Goal: Task Accomplishment & Management: Complete application form

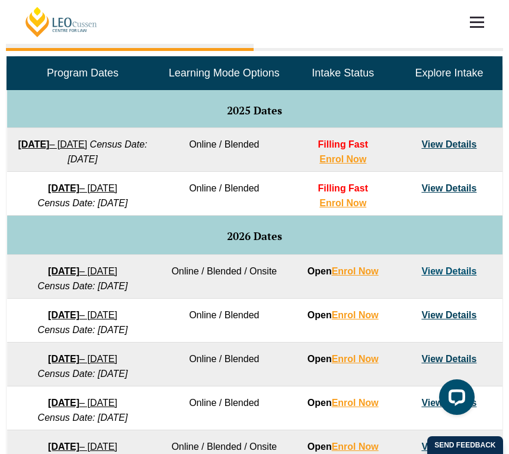
scroll to position [549, 0]
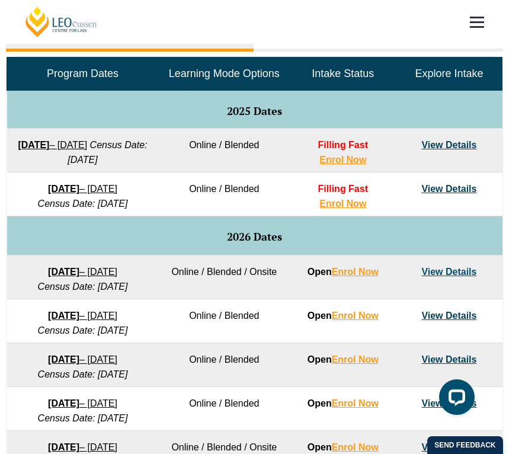
click at [506, 92] on div "Full Time Part Time Program Dates Learning Mode Options Intake Status Explore I…" at bounding box center [254, 318] width 509 height 620
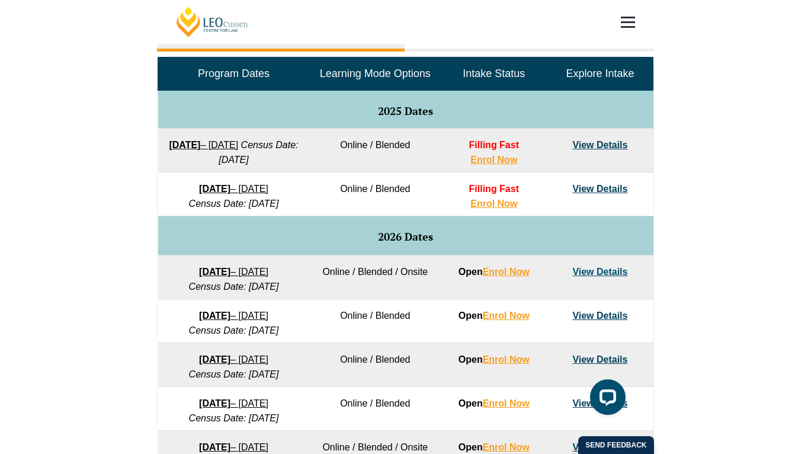
scroll to position [538, 0]
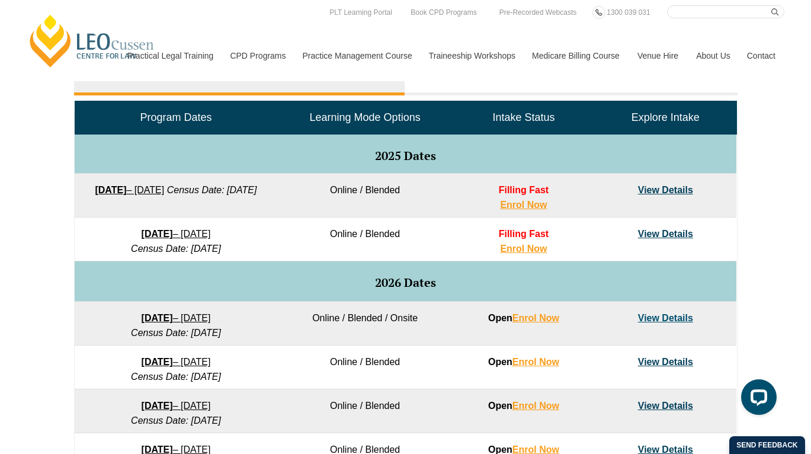
click at [660, 233] on link "View Details" at bounding box center [665, 234] width 55 height 10
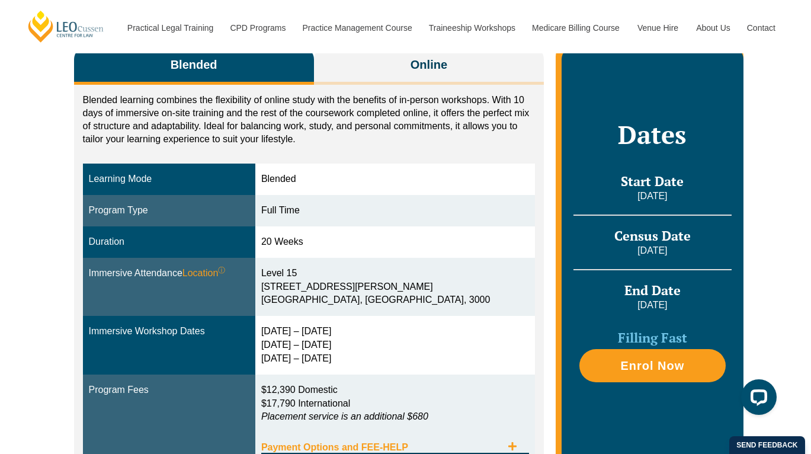
scroll to position [210, 0]
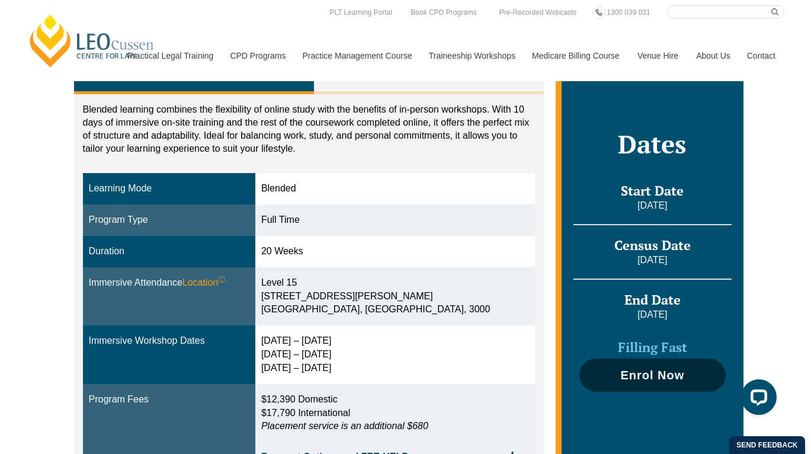
click at [657, 382] on link "Enrol Now" at bounding box center [652, 374] width 146 height 33
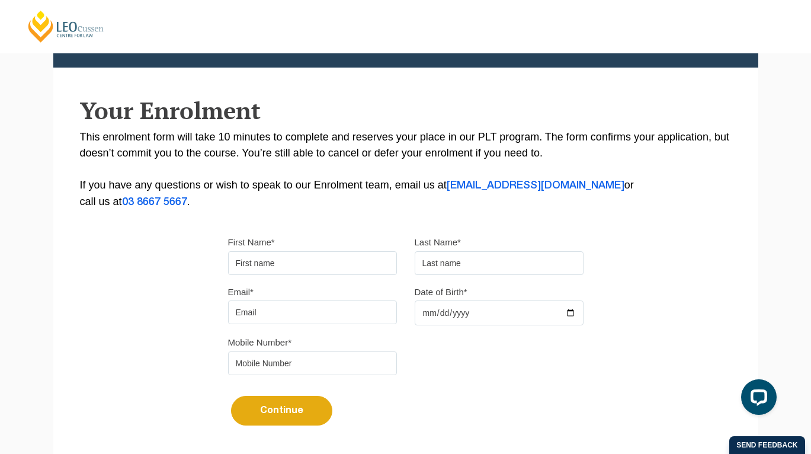
scroll to position [173, 0]
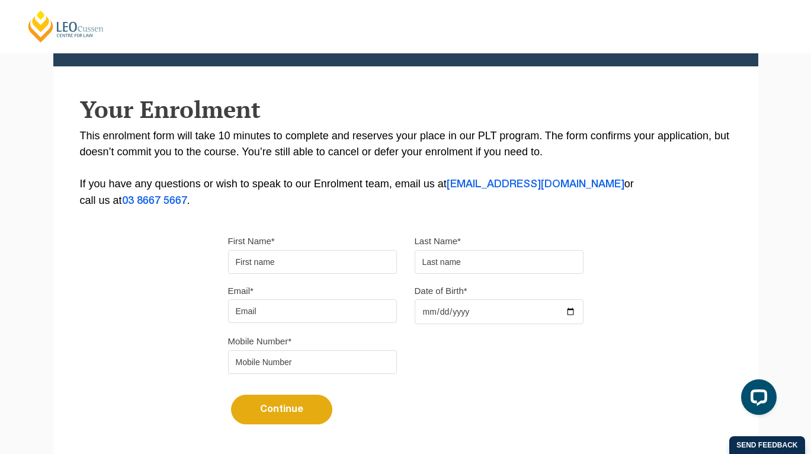
click at [338, 271] on input "First Name*" at bounding box center [312, 262] width 169 height 24
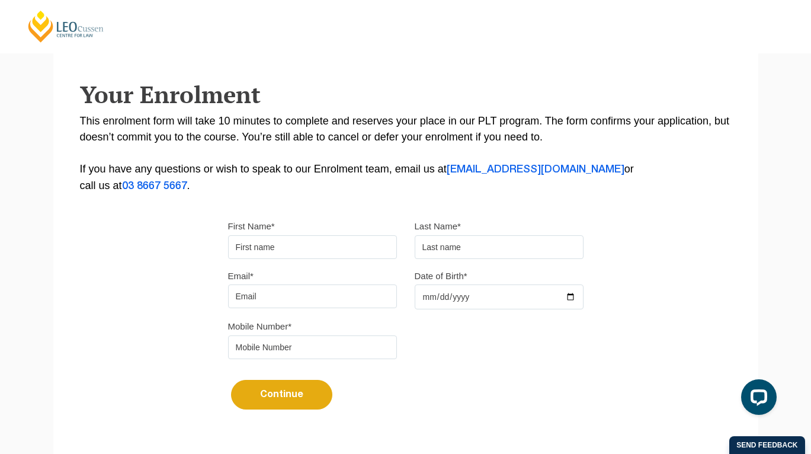
scroll to position [192, 0]
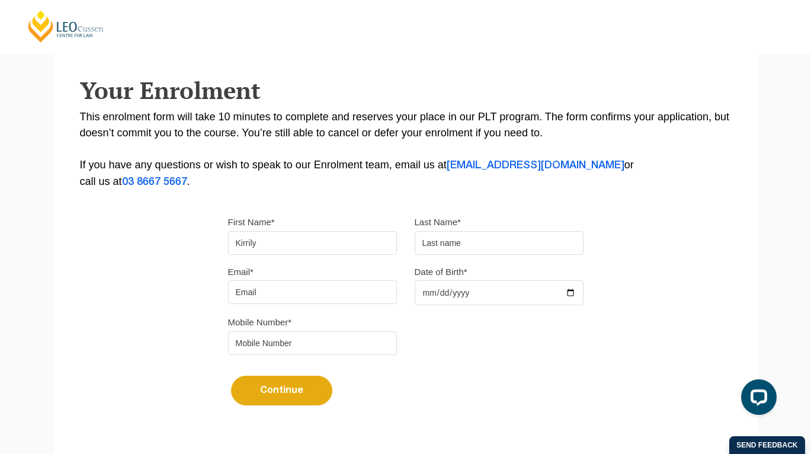
type input "Kirrily"
click at [448, 246] on input "text" at bounding box center [498, 243] width 169 height 24
type input "Michaels"
click at [343, 300] on input "Email*" at bounding box center [312, 292] width 169 height 24
type input "kirrilymichaels@live.com.au"
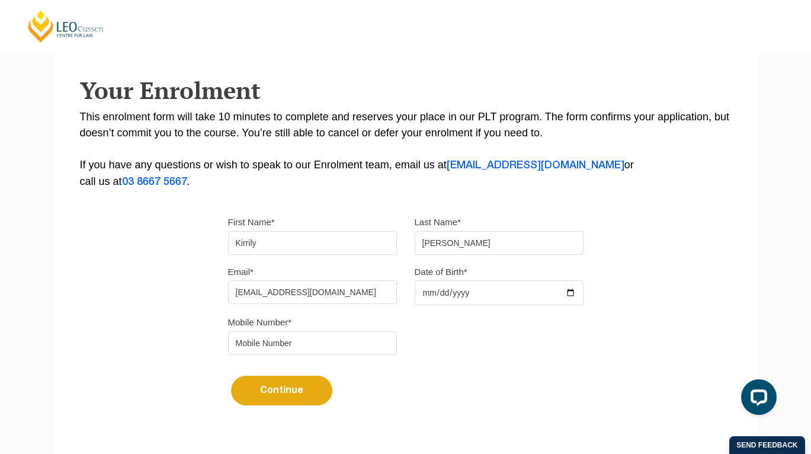
click at [568, 297] on input "Date of Birth*" at bounding box center [498, 292] width 169 height 25
click at [503, 341] on div "Mobile Number*" at bounding box center [405, 339] width 373 height 50
click at [562, 300] on input "Date of Birth*" at bounding box center [498, 292] width 169 height 25
click at [573, 294] on input "Date of Birth*" at bounding box center [498, 292] width 169 height 25
type input "2003-11-02"
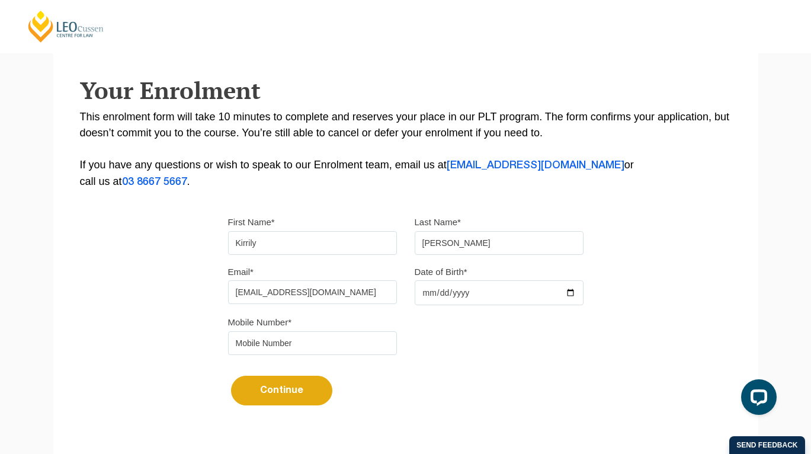
click at [321, 353] on input "tel" at bounding box center [312, 343] width 169 height 24
type input "0403743463"
click at [316, 395] on button "Continue" at bounding box center [281, 390] width 101 height 30
select select
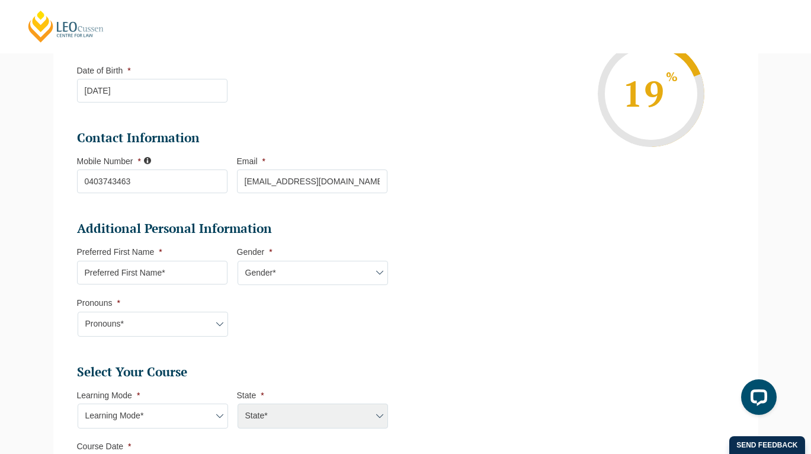
scroll to position [234, 0]
click at [199, 276] on input "Preferred First Name *" at bounding box center [152, 272] width 150 height 24
type input "Kirrily"
click at [349, 265] on select "Gender* Male Female Nonbinary Intersex Prefer not to disclose Other" at bounding box center [312, 272] width 150 height 25
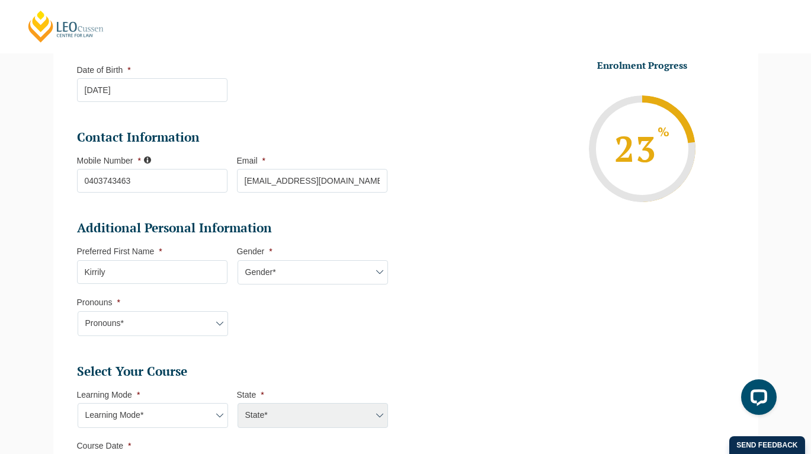
select select "Female"
click at [237, 261] on select "Gender* Male Female Nonbinary Intersex Prefer not to disclose Other" at bounding box center [312, 272] width 150 height 25
click at [188, 327] on select "Pronouns* She/Her/Hers He/Him/His They/Them/Theirs Other Prefer not to disclose" at bounding box center [153, 323] width 150 height 25
select select "She/Her/Hers"
click at [78, 312] on select "Pronouns* She/Her/Hers He/Him/His They/Them/Theirs Other Prefer not to disclose" at bounding box center [153, 323] width 150 height 25
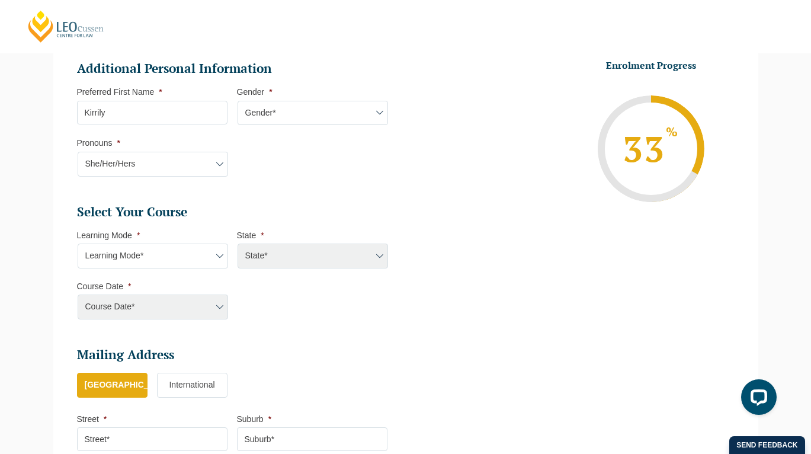
scroll to position [403, 0]
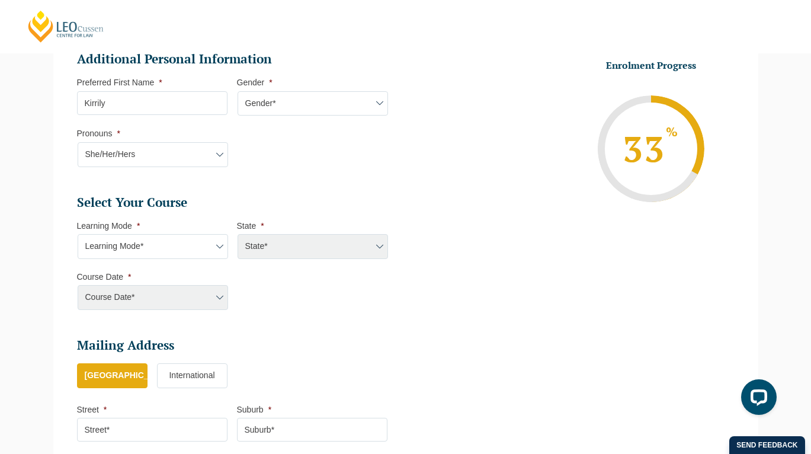
click at [198, 251] on select "Learning Mode* Online Full Time Learning Online Part Time Learning Blended Full…" at bounding box center [153, 246] width 150 height 25
select select "Blended Full Time Learning"
click at [78, 235] on select "Learning Mode* Online Full Time Learning Online Part Time Learning Blended Full…" at bounding box center [153, 246] width 150 height 25
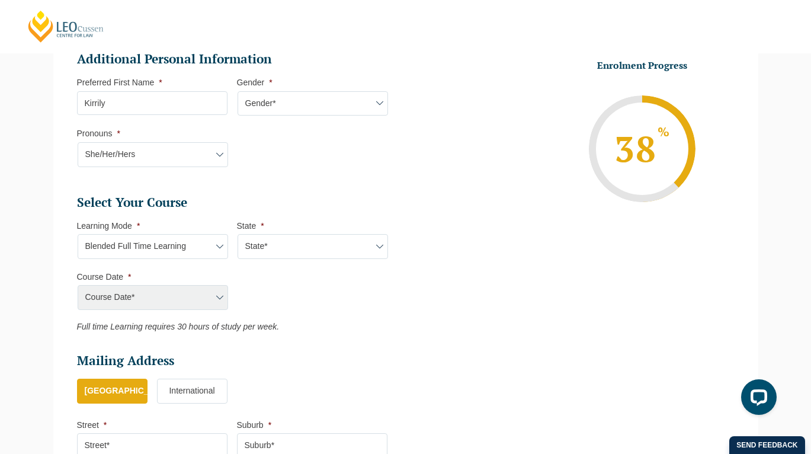
click at [278, 255] on select "State* ACT/NSW QLD SA VIC WA" at bounding box center [312, 246] width 150 height 25
select select "VIC"
click at [237, 235] on select "State* ACT/NSW QLD SA VIC WA" at bounding box center [312, 246] width 150 height 25
click at [218, 297] on select "Course Date* September 2025 (22-Sep-2025 to 20-Feb-2026) December 2025 (08-Dec-…" at bounding box center [153, 297] width 150 height 25
select select "December 2025 (08-Dec-2025 to 16-May-2026)"
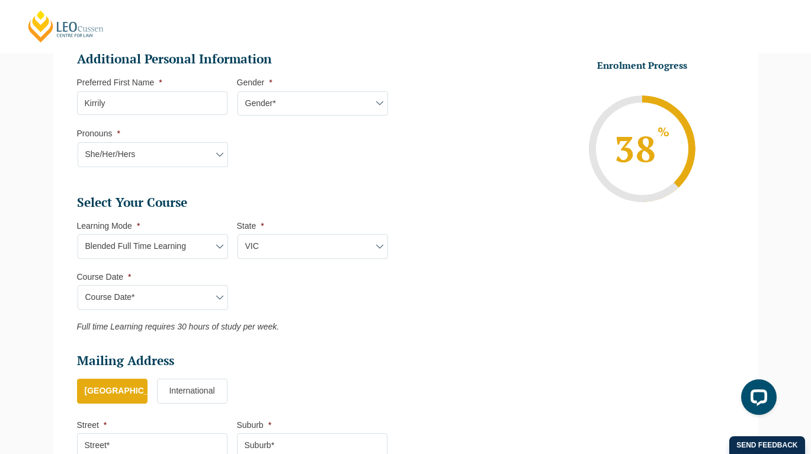
click at [78, 286] on select "Course Date* September 2025 (22-Sep-2025 to 20-Feb-2026) December 2025 (08-Dec-…" at bounding box center [153, 297] width 150 height 25
type input "Intake 11 December 2025 FT"
type input "Practical Legal Training (VIC)"
select select "VIC PLT (DEC) 2025 Full Time Blended"
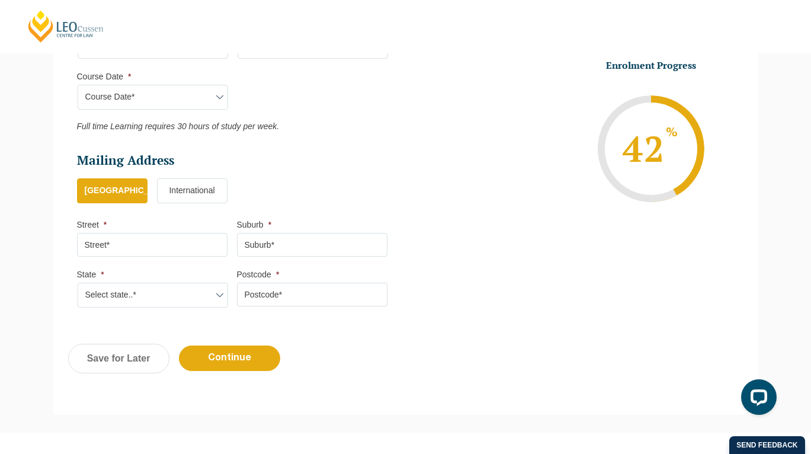
scroll to position [606, 0]
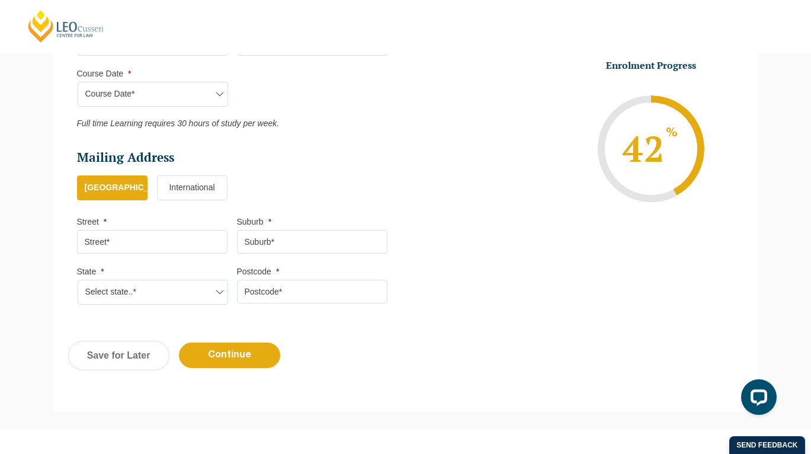
click at [163, 250] on input "Street *" at bounding box center [152, 242] width 150 height 24
type input "2/33 Bosisto"
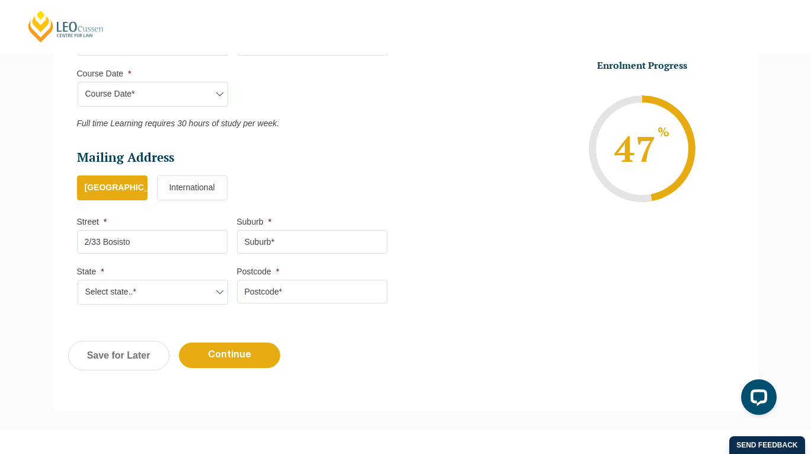
click at [263, 245] on input "Suburb *" at bounding box center [312, 242] width 150 height 24
type input "Richmond"
click at [202, 298] on select "Select state..* VIC WA QLD SA NSW NT ACT TAS" at bounding box center [153, 291] width 150 height 25
select select "VIC"
click at [78, 281] on select "Select state..* VIC WA QLD SA NSW NT ACT TAS" at bounding box center [153, 291] width 150 height 25
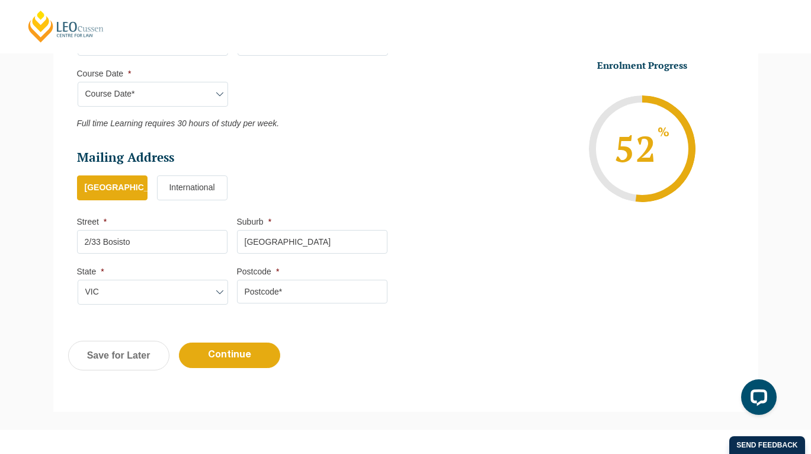
click at [295, 297] on input "Postcode *" at bounding box center [312, 291] width 150 height 24
type input "3121"
click at [254, 351] on input "Continue" at bounding box center [229, 354] width 101 height 25
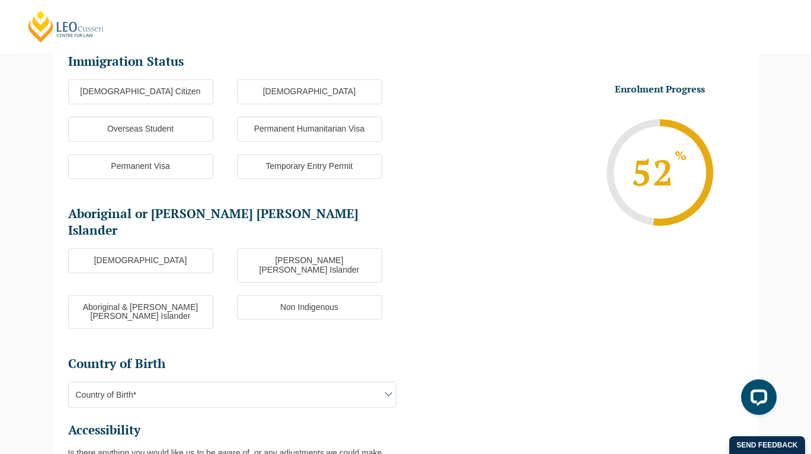
scroll to position [166, 0]
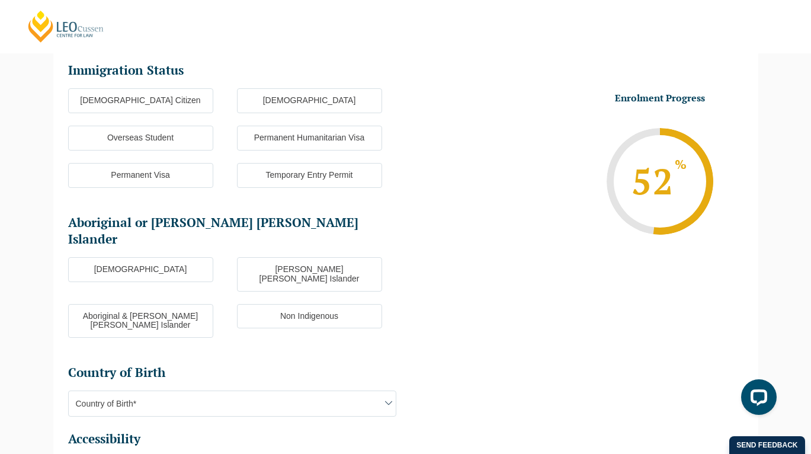
click at [183, 100] on label "Australian Citizen" at bounding box center [140, 100] width 145 height 25
click at [0, 0] on input "Australian Citizen" at bounding box center [0, 0] width 0 height 0
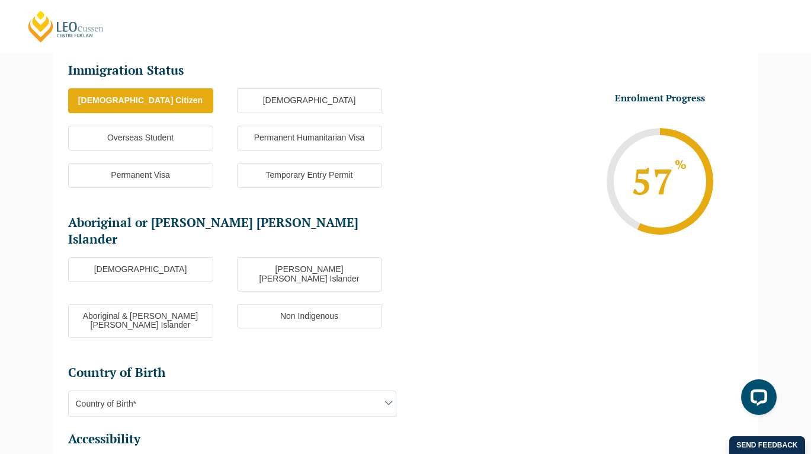
click at [249, 304] on label "Non Indigenous" at bounding box center [309, 316] width 145 height 25
click at [0, 0] on input "Non Indigenous" at bounding box center [0, 0] width 0 height 0
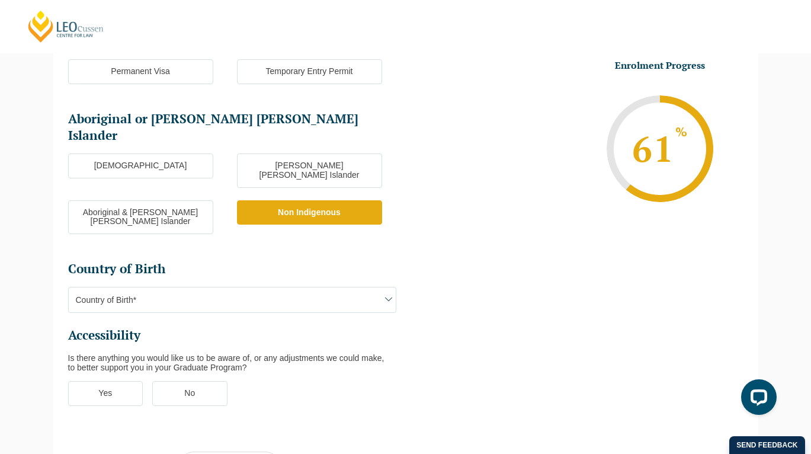
scroll to position [274, 0]
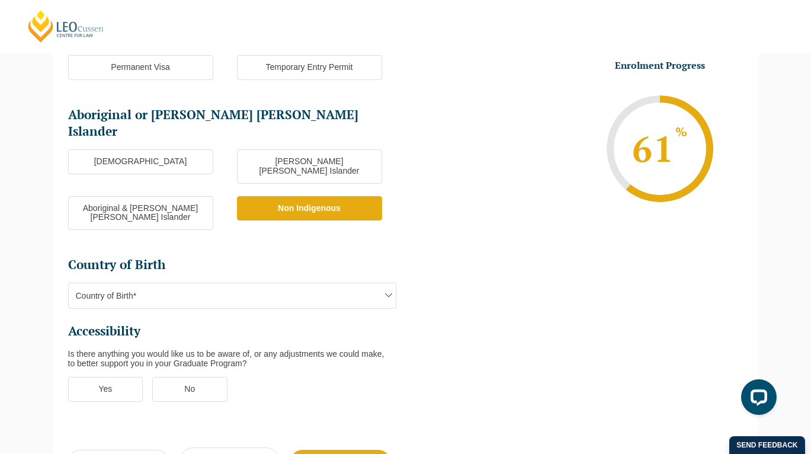
click at [274, 196] on label "Non Indigenous" at bounding box center [309, 208] width 145 height 25
click at [0, 0] on input "Non Indigenous" at bounding box center [0, 0] width 0 height 0
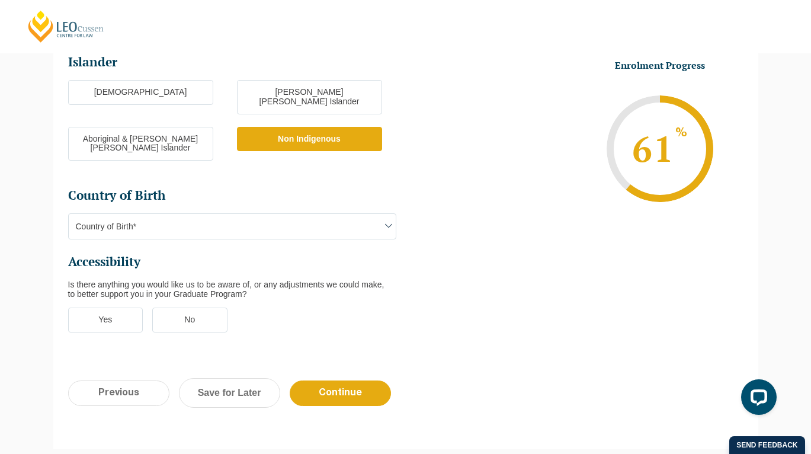
scroll to position [348, 0]
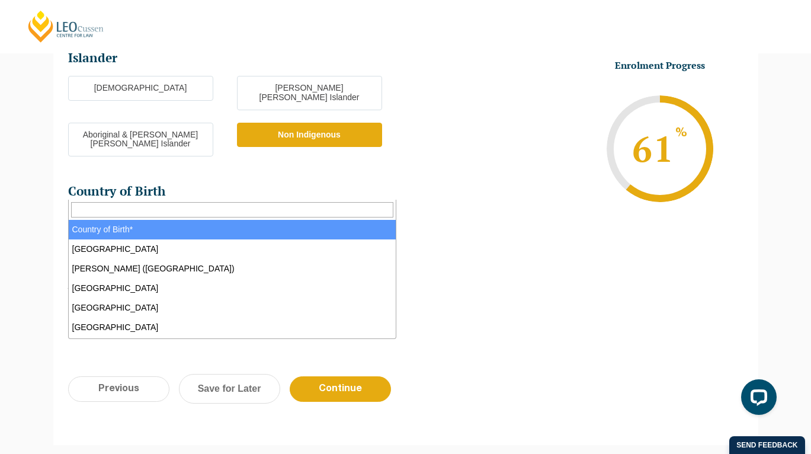
click at [258, 210] on span "Country of Birth*" at bounding box center [232, 222] width 327 height 25
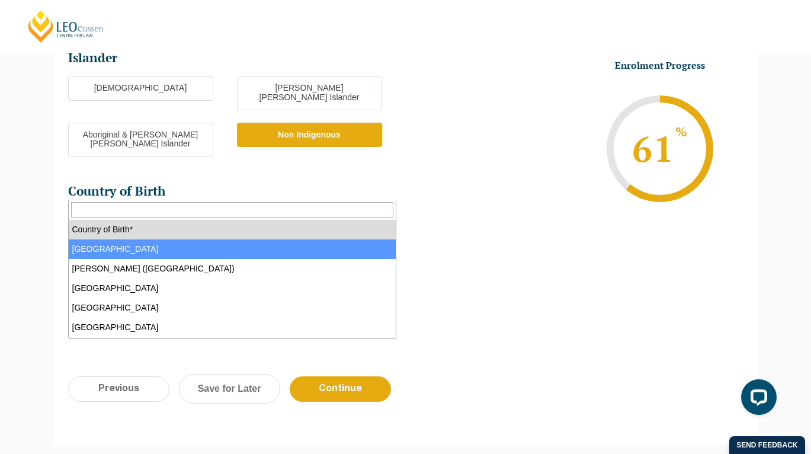
select select "Australia 1101"
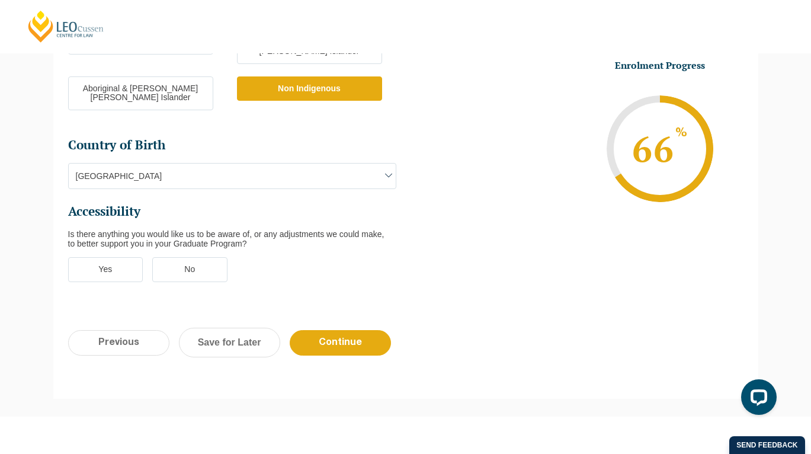
scroll to position [394, 0]
click at [207, 256] on label "No" at bounding box center [189, 268] width 75 height 25
click at [0, 0] on input "No" at bounding box center [0, 0] width 0 height 0
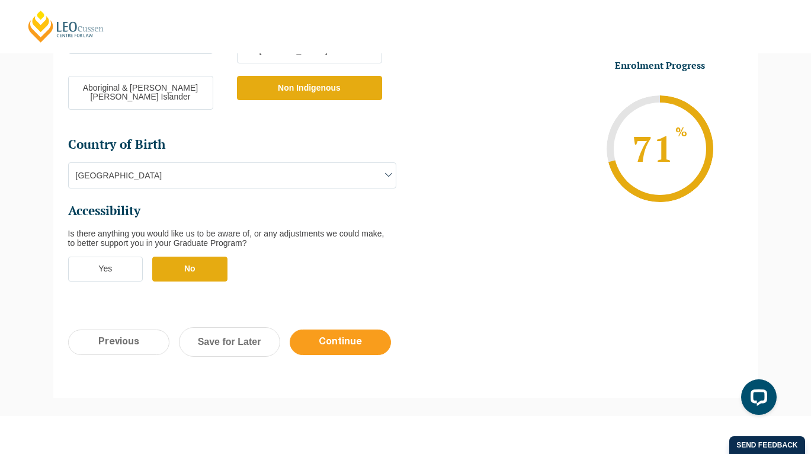
click at [327, 329] on input "Continue" at bounding box center [340, 341] width 101 height 25
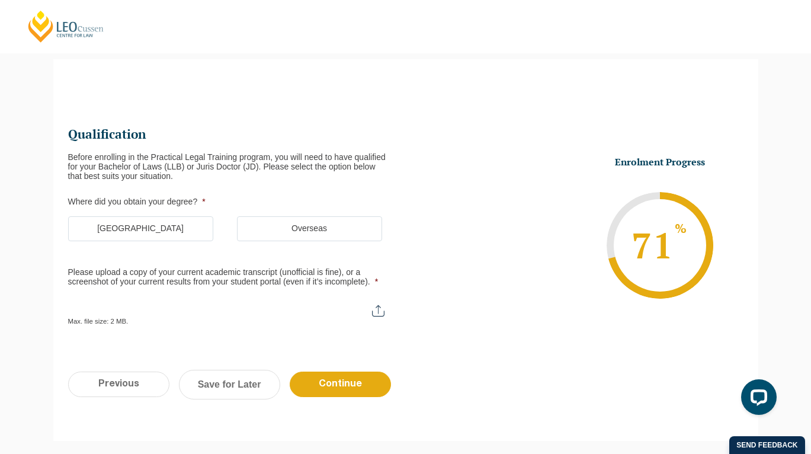
scroll to position [102, 0]
click at [182, 227] on label "Australia" at bounding box center [140, 228] width 145 height 25
click at [0, 0] on input "Australia" at bounding box center [0, 0] width 0 height 0
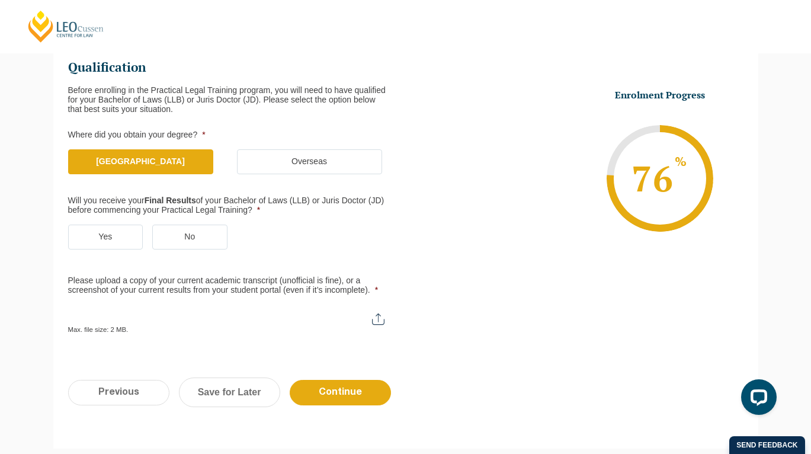
scroll to position [170, 0]
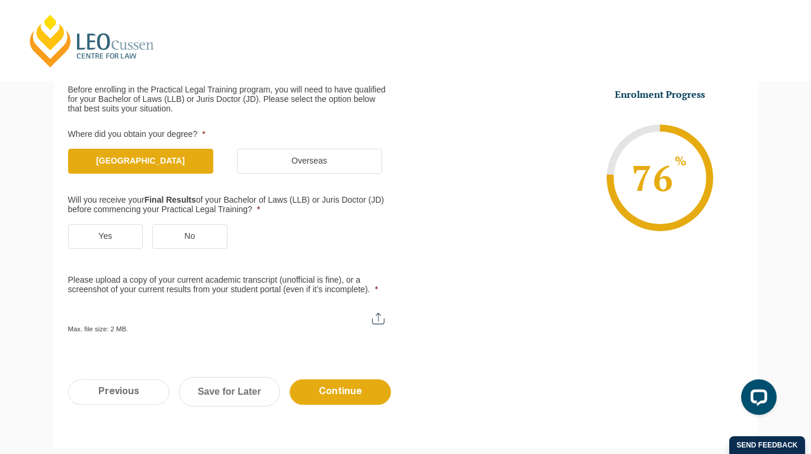
click at [120, 238] on label "Yes" at bounding box center [105, 236] width 75 height 25
click at [0, 0] on input "Yes" at bounding box center [0, 0] width 0 height 0
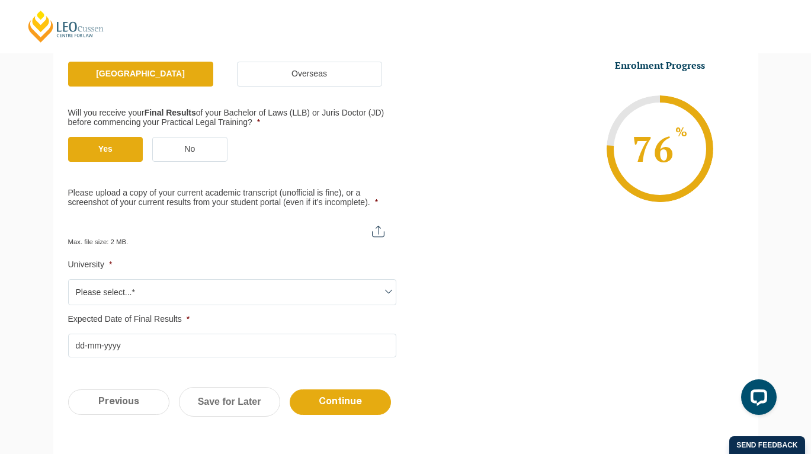
scroll to position [258, 0]
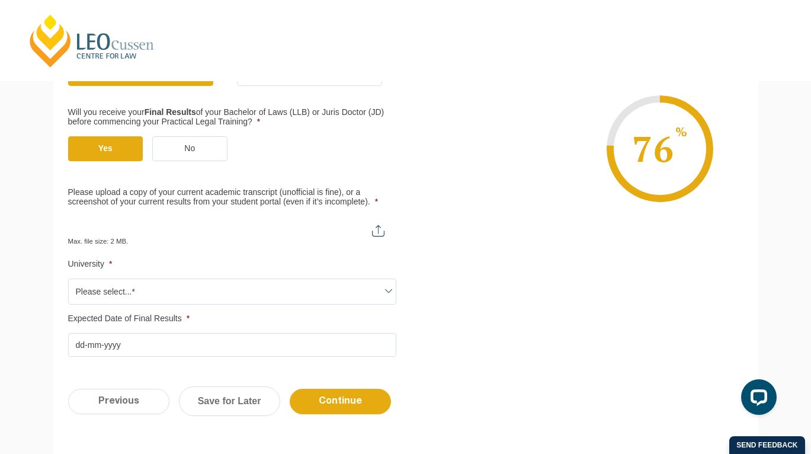
click at [198, 229] on input "Please upload a copy of your current academic transcript (unofficial is fine), …" at bounding box center [232, 226] width 328 height 20
type input "C:\fakepath\kirrilymichaels_statement of results.pdf"
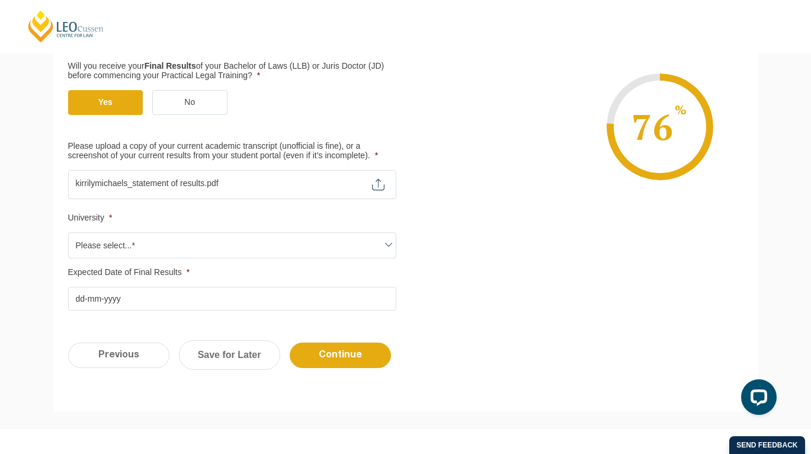
scroll to position [313, 0]
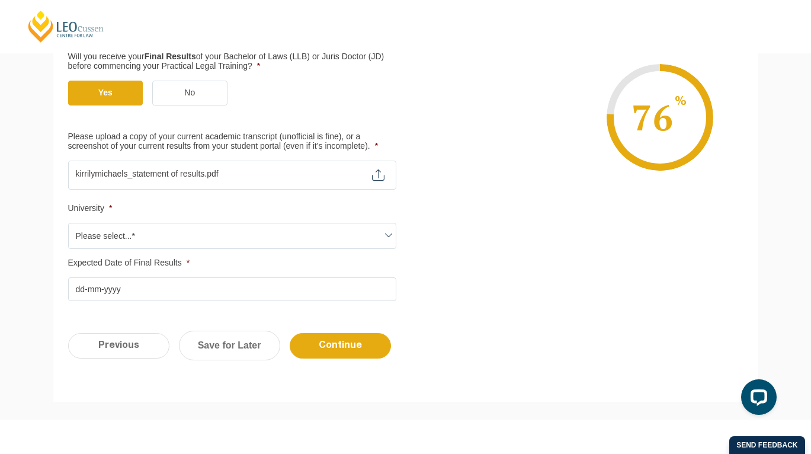
click at [336, 240] on span "Please select...*" at bounding box center [232, 235] width 327 height 25
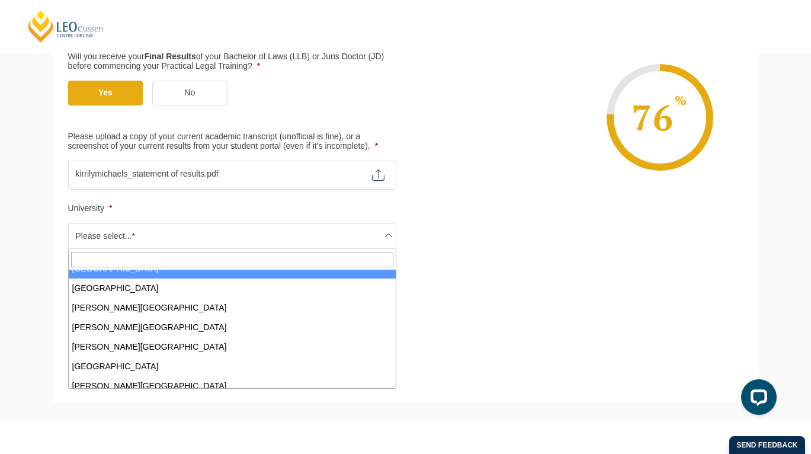
scroll to position [96, 0]
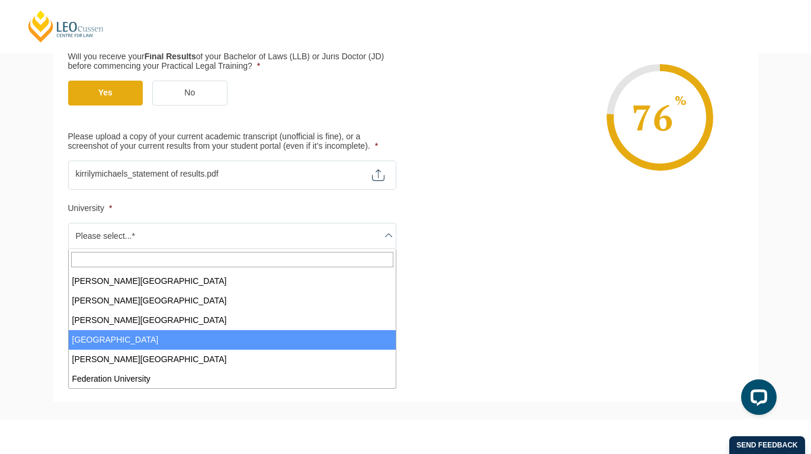
select select "Deakin University"
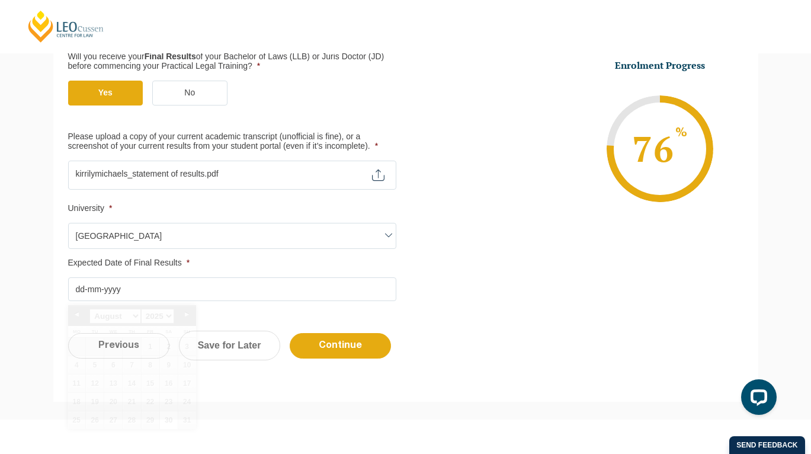
click at [244, 291] on input "Expected Date of Final Results *" at bounding box center [232, 289] width 328 height 24
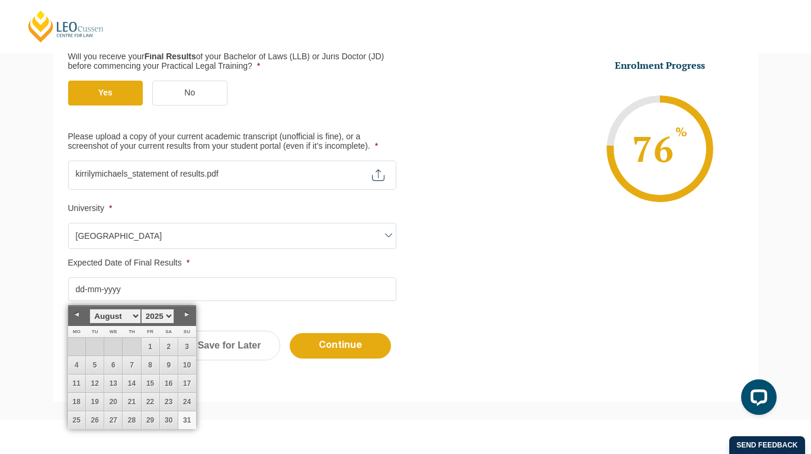
click at [188, 421] on link "31" at bounding box center [187, 420] width 18 height 18
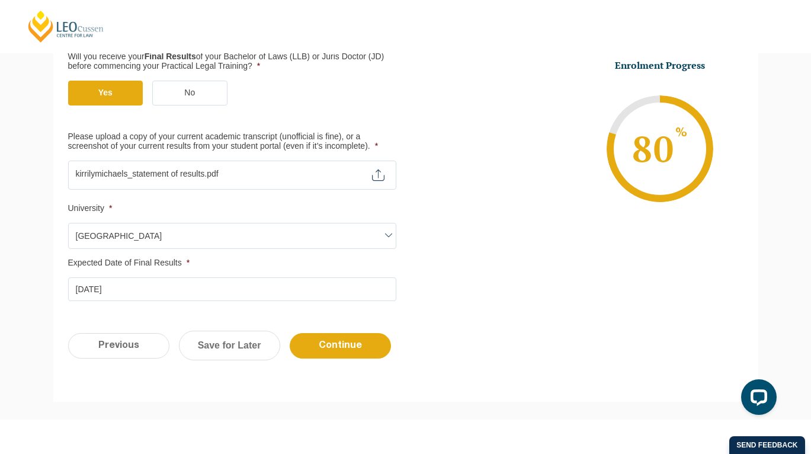
click at [91, 288] on input "31-08-2025" at bounding box center [232, 289] width 328 height 24
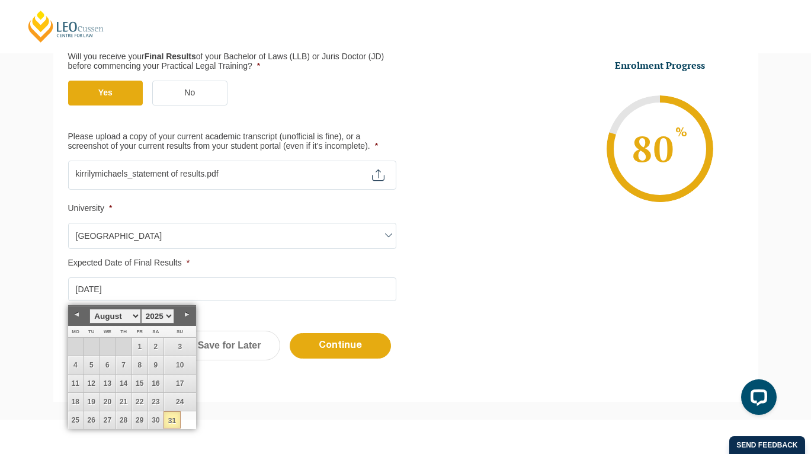
click at [131, 319] on select "January February March April May June July August September October November De…" at bounding box center [114, 315] width 51 height 15
click at [150, 419] on link "31" at bounding box center [151, 420] width 18 height 18
type input "31-10-2025"
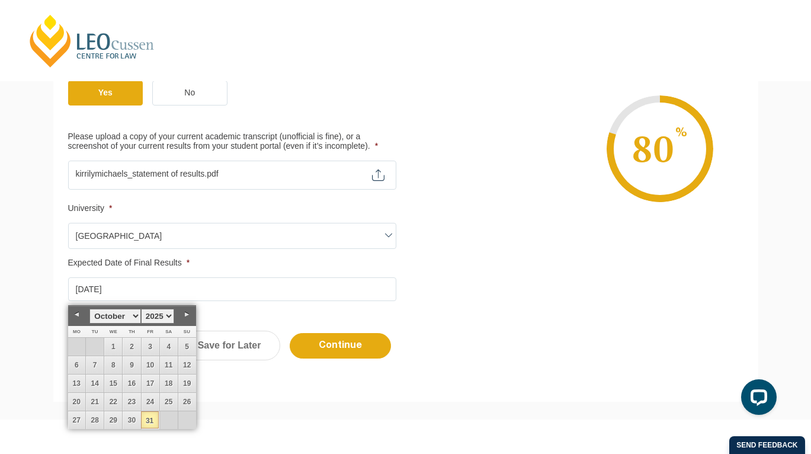
click at [487, 261] on ul "Qualification Before enrolling in the Practical Legal Training program, you wil…" at bounding box center [405, 107] width 675 height 387
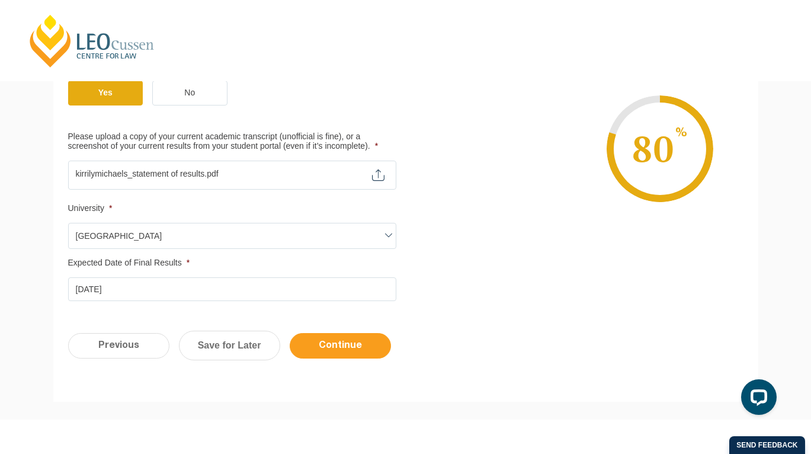
click at [326, 345] on input "Continue" at bounding box center [340, 345] width 101 height 25
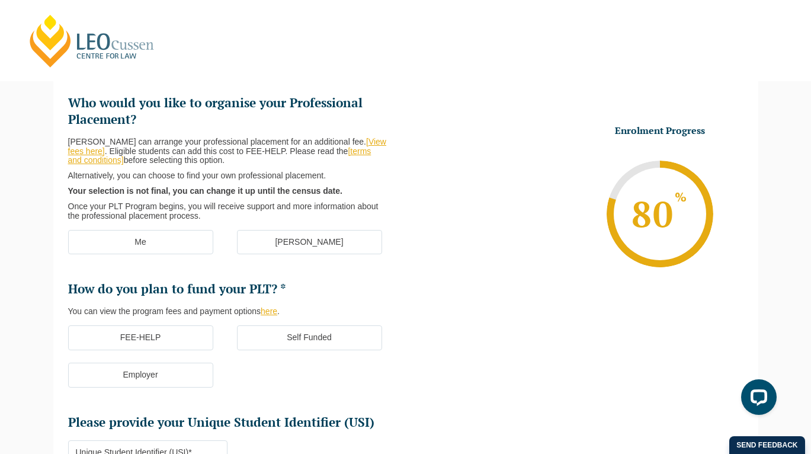
scroll to position [102, 0]
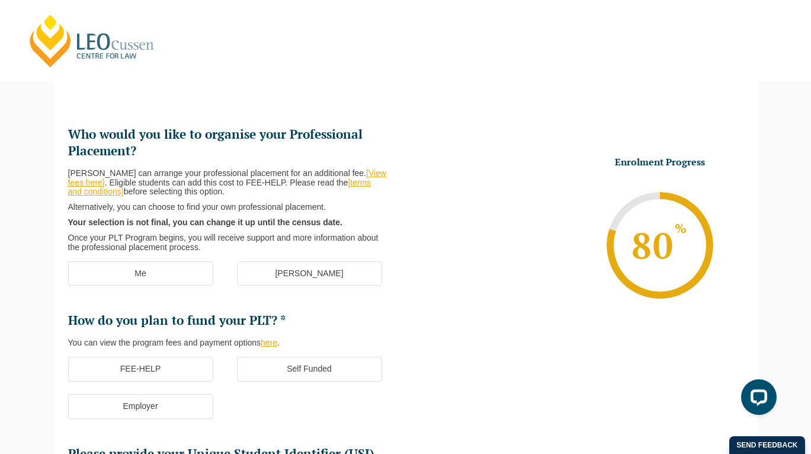
click at [155, 274] on label "Me" at bounding box center [140, 273] width 145 height 25
click at [0, 0] on input "Me" at bounding box center [0, 0] width 0 height 0
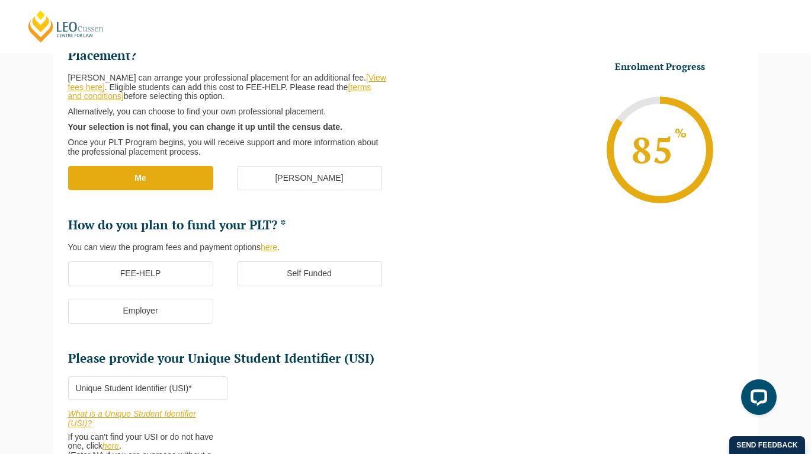
scroll to position [201, 0]
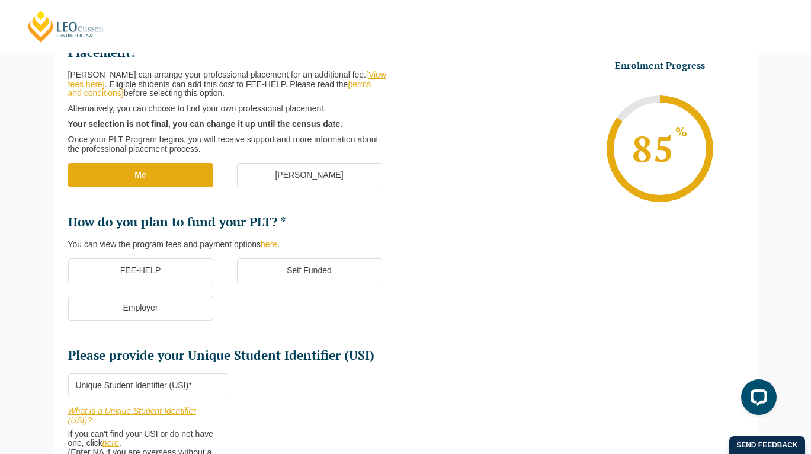
click at [185, 276] on label "FEE-HELP" at bounding box center [140, 270] width 145 height 25
click at [0, 0] on input "FEE-HELP" at bounding box center [0, 0] width 0 height 0
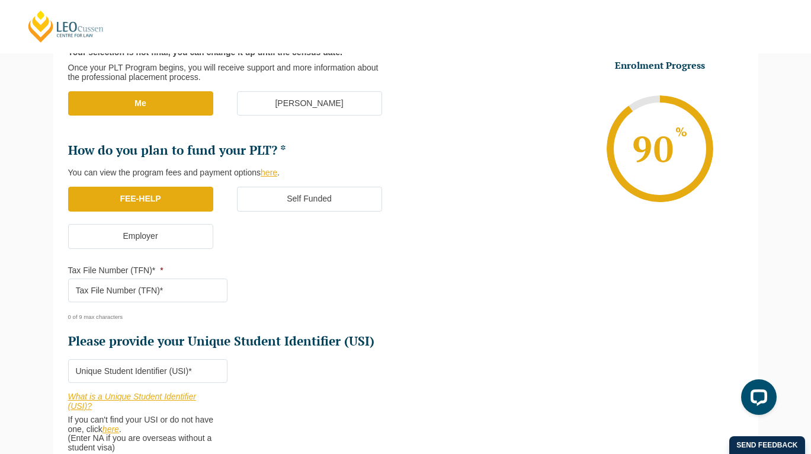
scroll to position [281, 0]
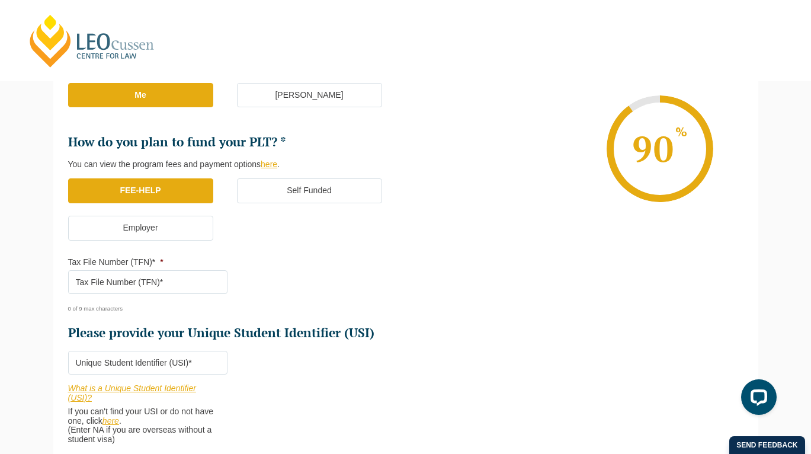
click at [138, 279] on input "Tax File Number (TFN)* *" at bounding box center [147, 282] width 159 height 24
paste input "825791671"
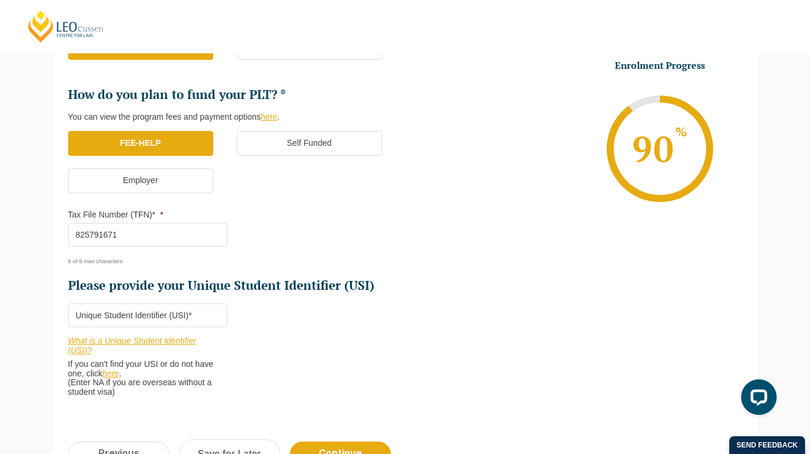
scroll to position [336, 0]
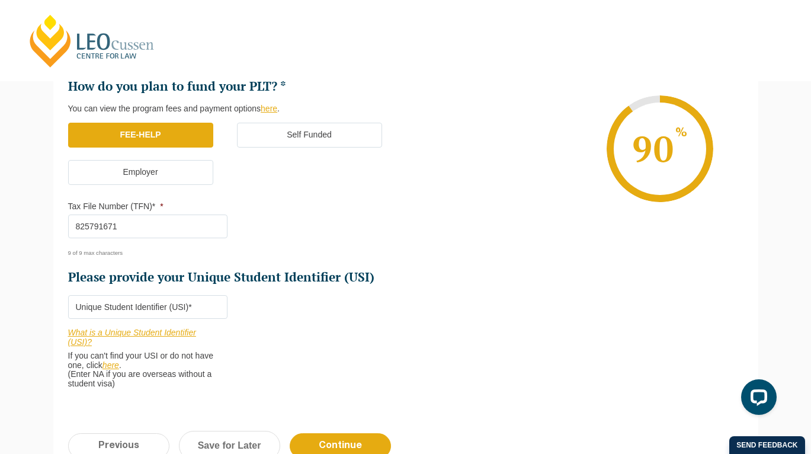
type input "825791671"
click at [173, 307] on input "Please provide your Unique Student Identifier (USI) *" at bounding box center [147, 307] width 159 height 24
paste input "Q6AXKHJQW2"
type input "Q6AXKHJQW2"
click at [229, 314] on li "Please provide your Unique Student Identifier (USI) * Q6AXKHJQW2 What is a Uniq…" at bounding box center [152, 342] width 169 height 94
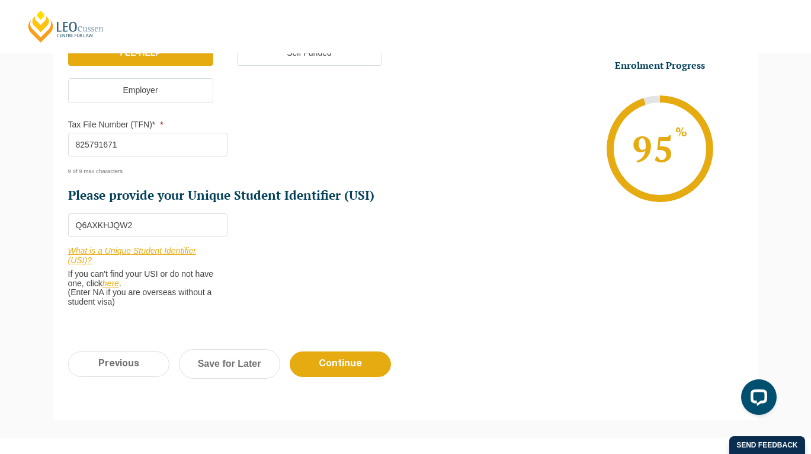
scroll to position [426, 0]
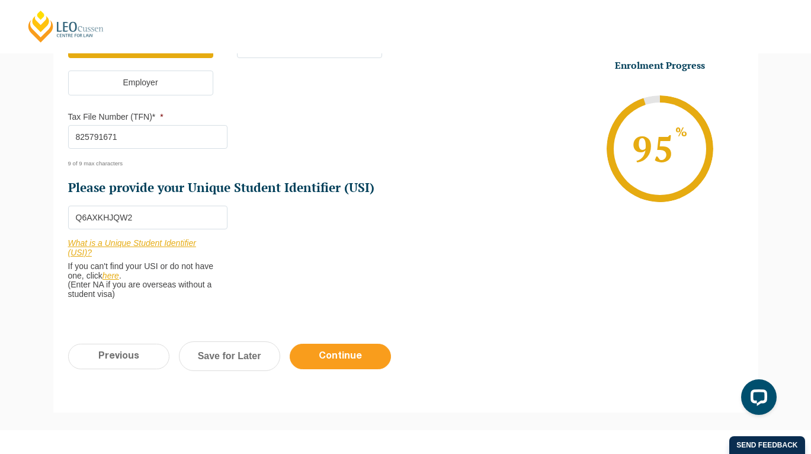
click at [327, 367] on input "Continue" at bounding box center [340, 355] width 101 height 25
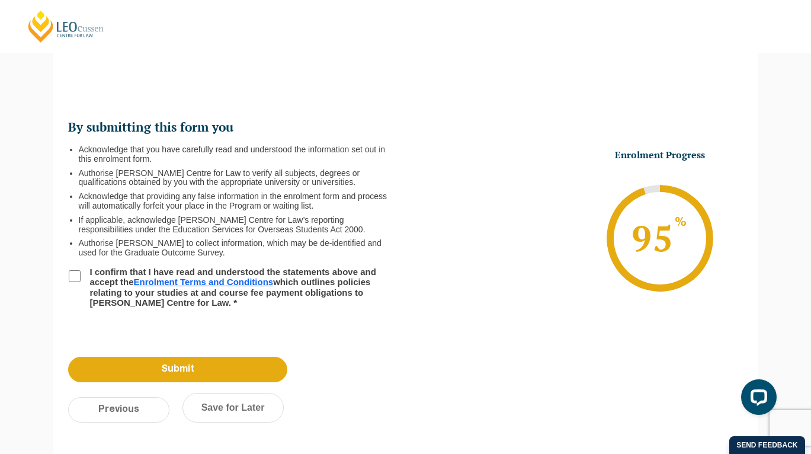
scroll to position [102, 0]
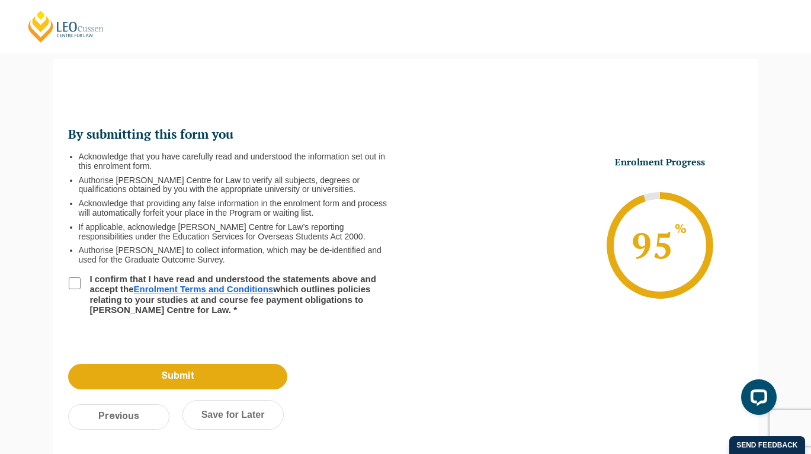
click at [72, 279] on input "I confirm that I have read and understood the statements above and accept the E…" at bounding box center [75, 283] width 12 height 12
checkbox input "true"
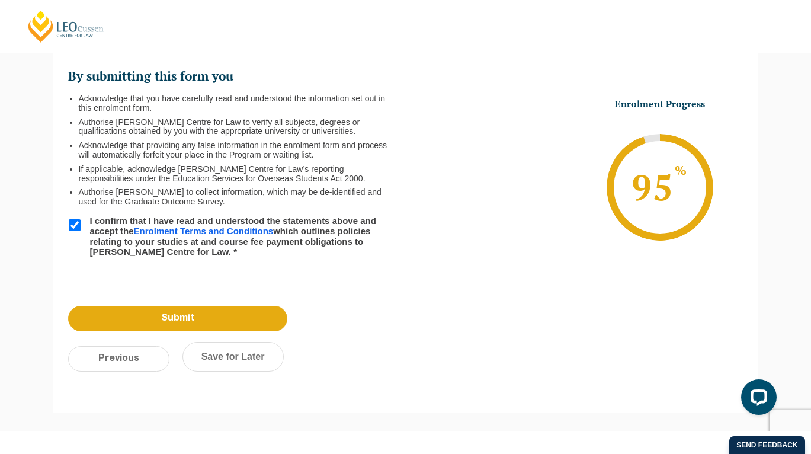
scroll to position [162, 0]
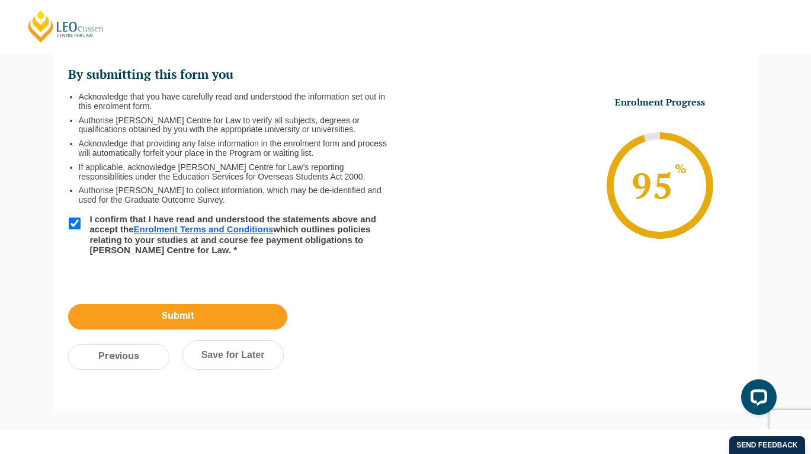
click at [137, 315] on input "Submit" at bounding box center [177, 316] width 219 height 25
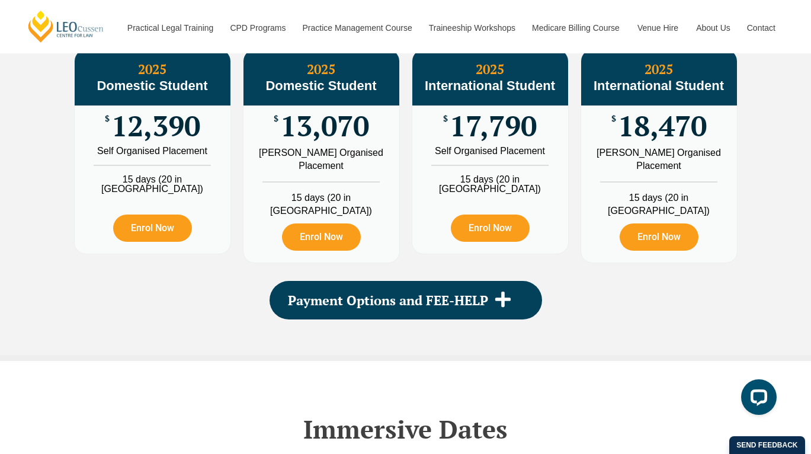
scroll to position [1451, 0]
